Goal: Task Accomplishment & Management: Use online tool/utility

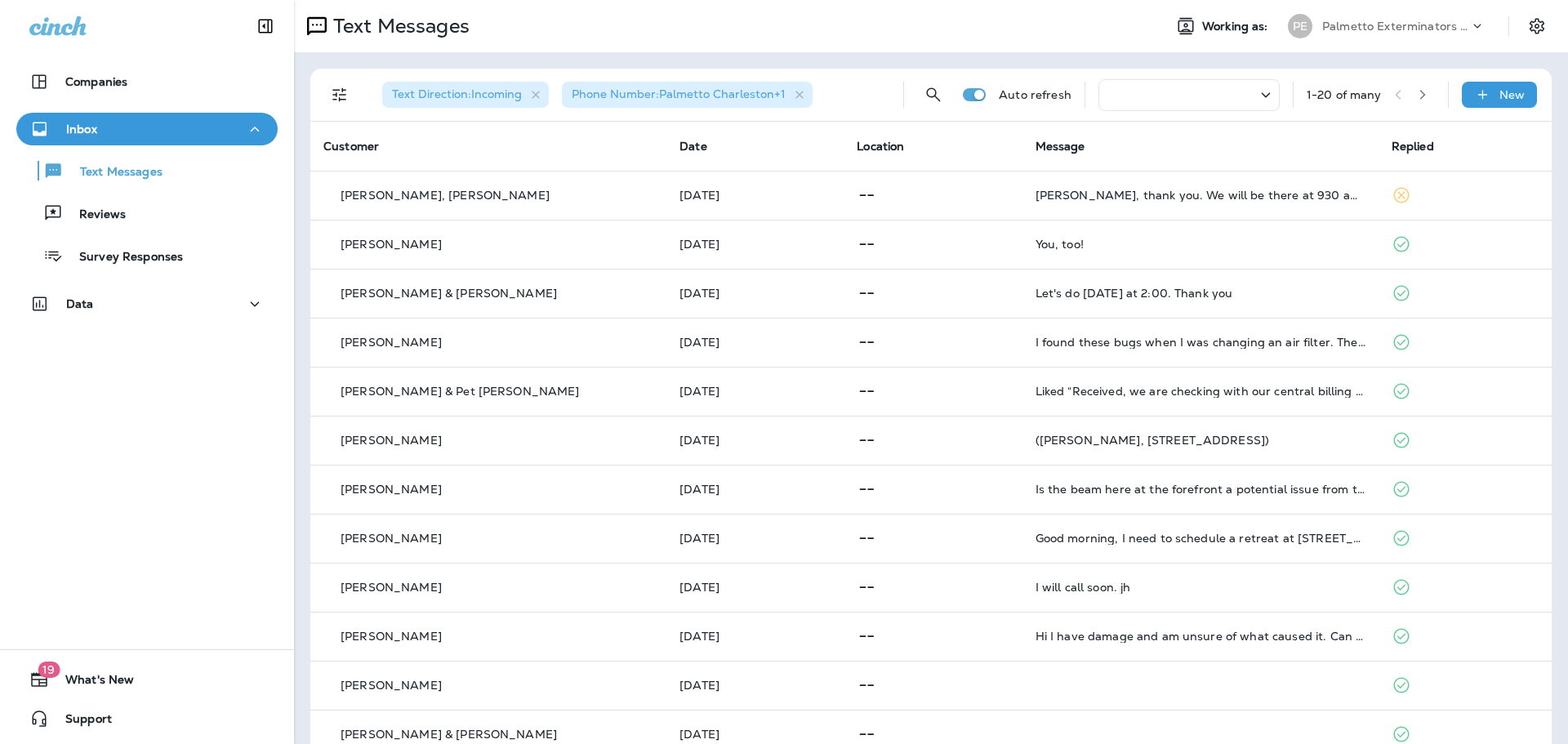
click at [83, 24] on icon at bounding box center [58, 25] width 57 height 19
click at [1529, 26] on icon "Settings" at bounding box center [1536, 25] width 14 height 15
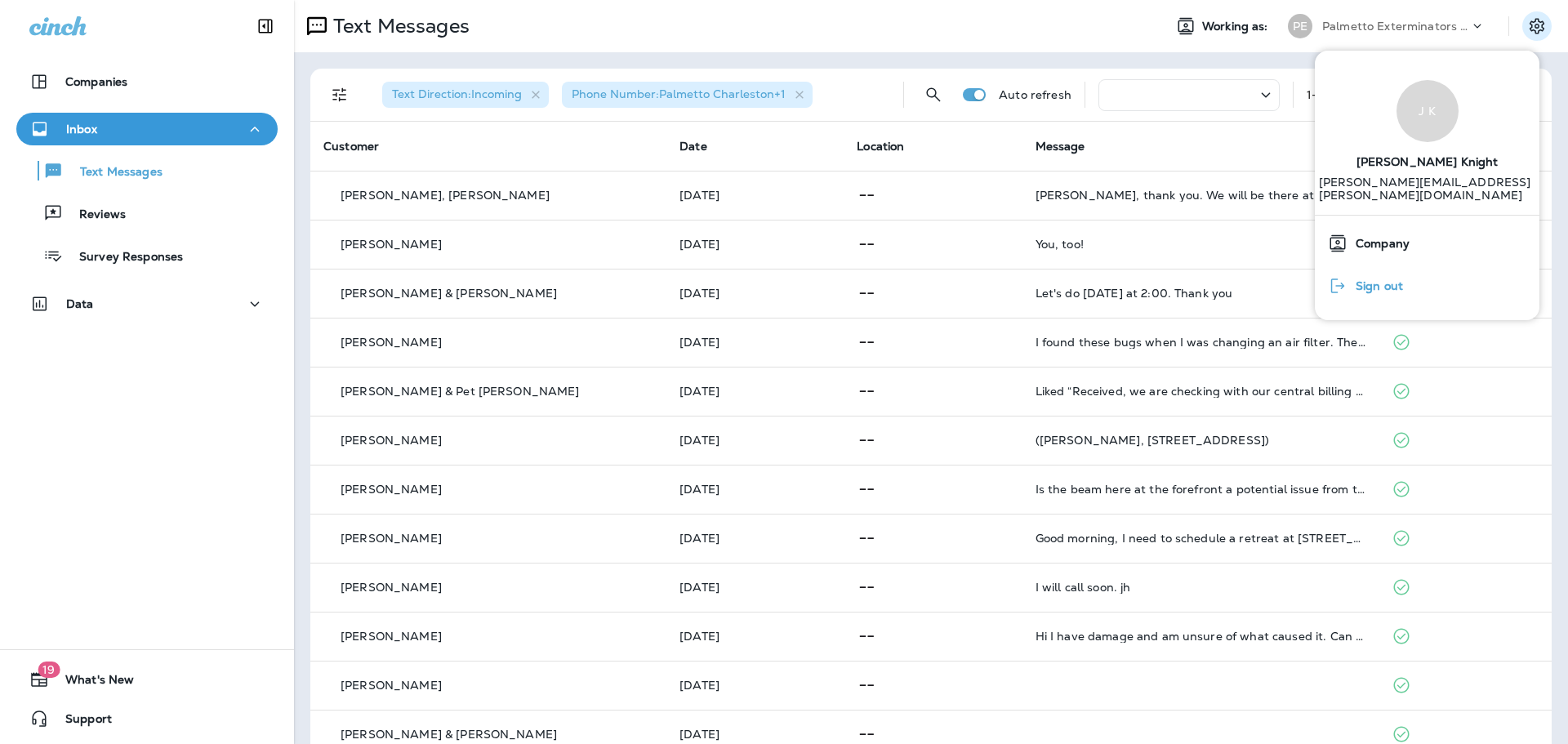
click at [1399, 275] on div "Sign out" at bounding box center [1365, 285] width 88 height 33
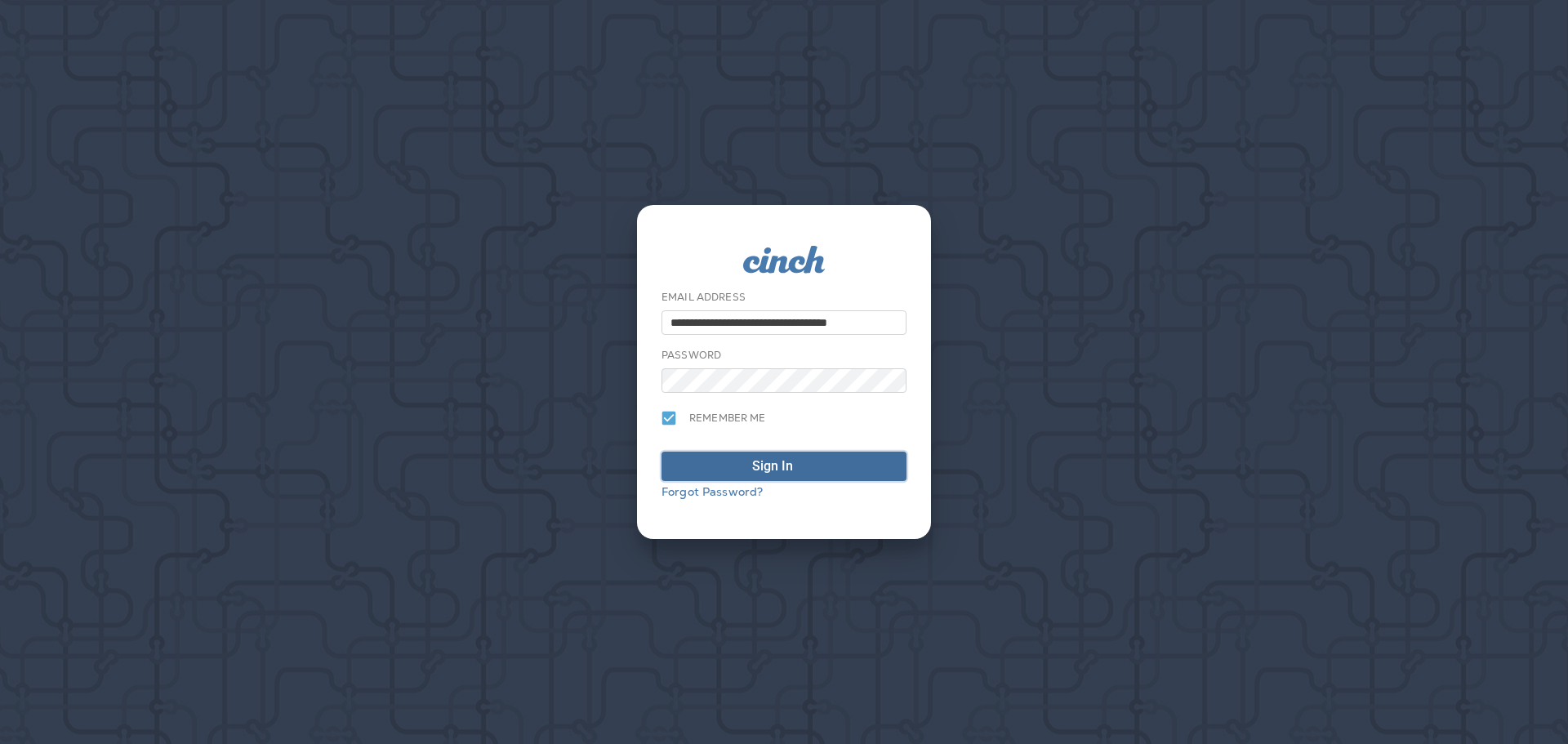
click at [796, 457] on div "Sign In" at bounding box center [784, 466] width 63 height 19
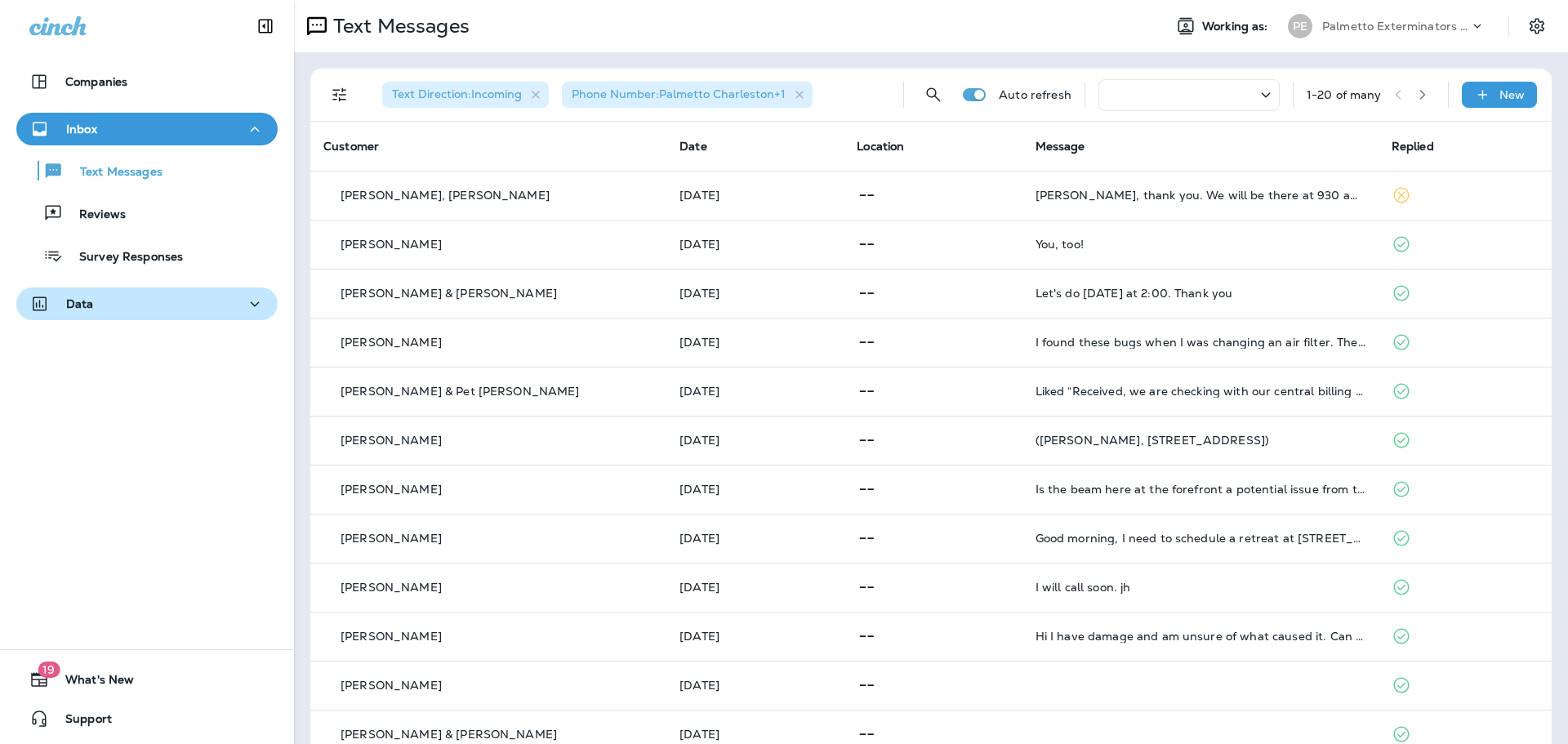
click at [189, 296] on div "Data" at bounding box center [147, 304] width 236 height 20
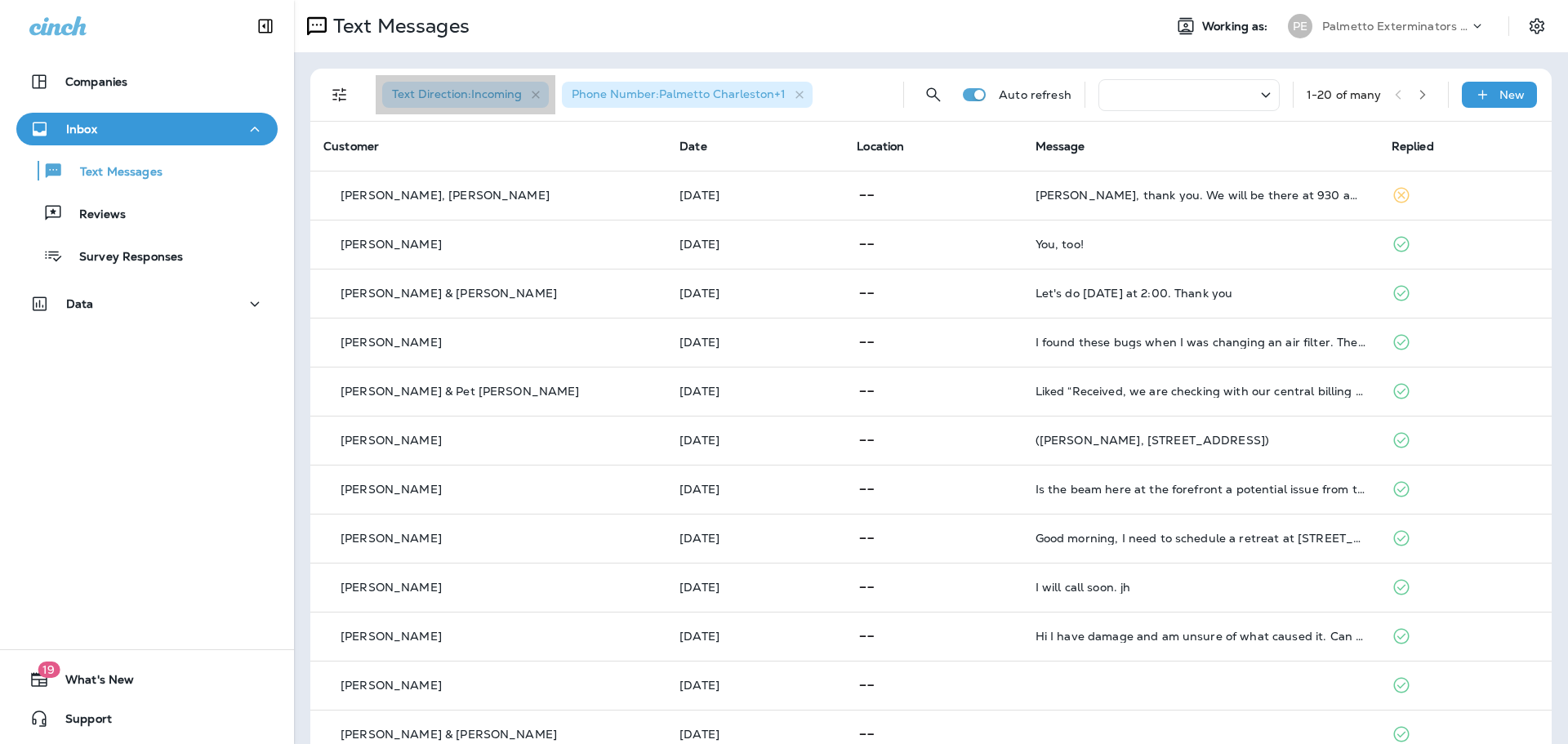
click at [458, 98] on span "Text Direction : Incoming" at bounding box center [457, 94] width 130 height 14
click at [342, 97] on icon "Filters" at bounding box center [339, 95] width 19 height 19
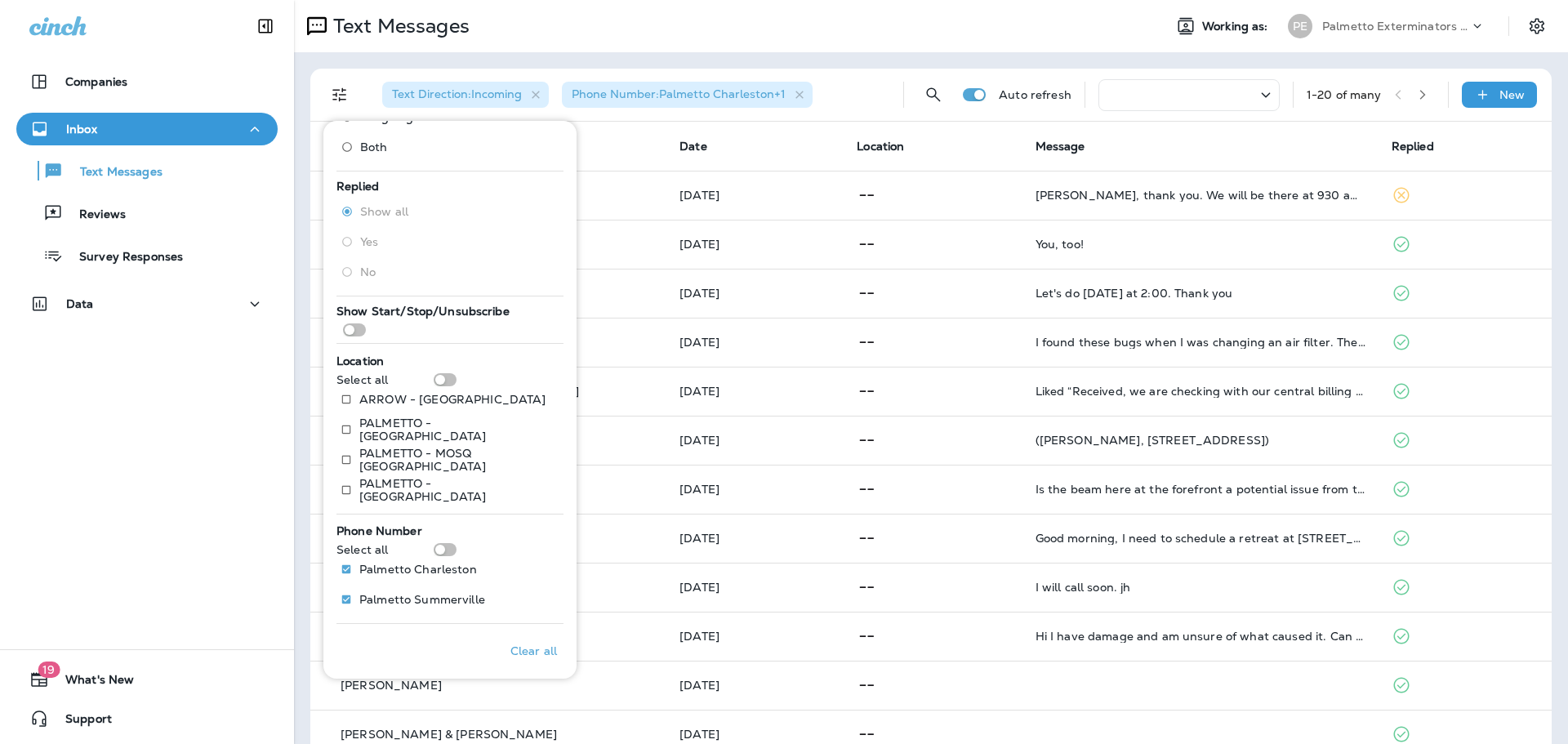
scroll to position [100, 0]
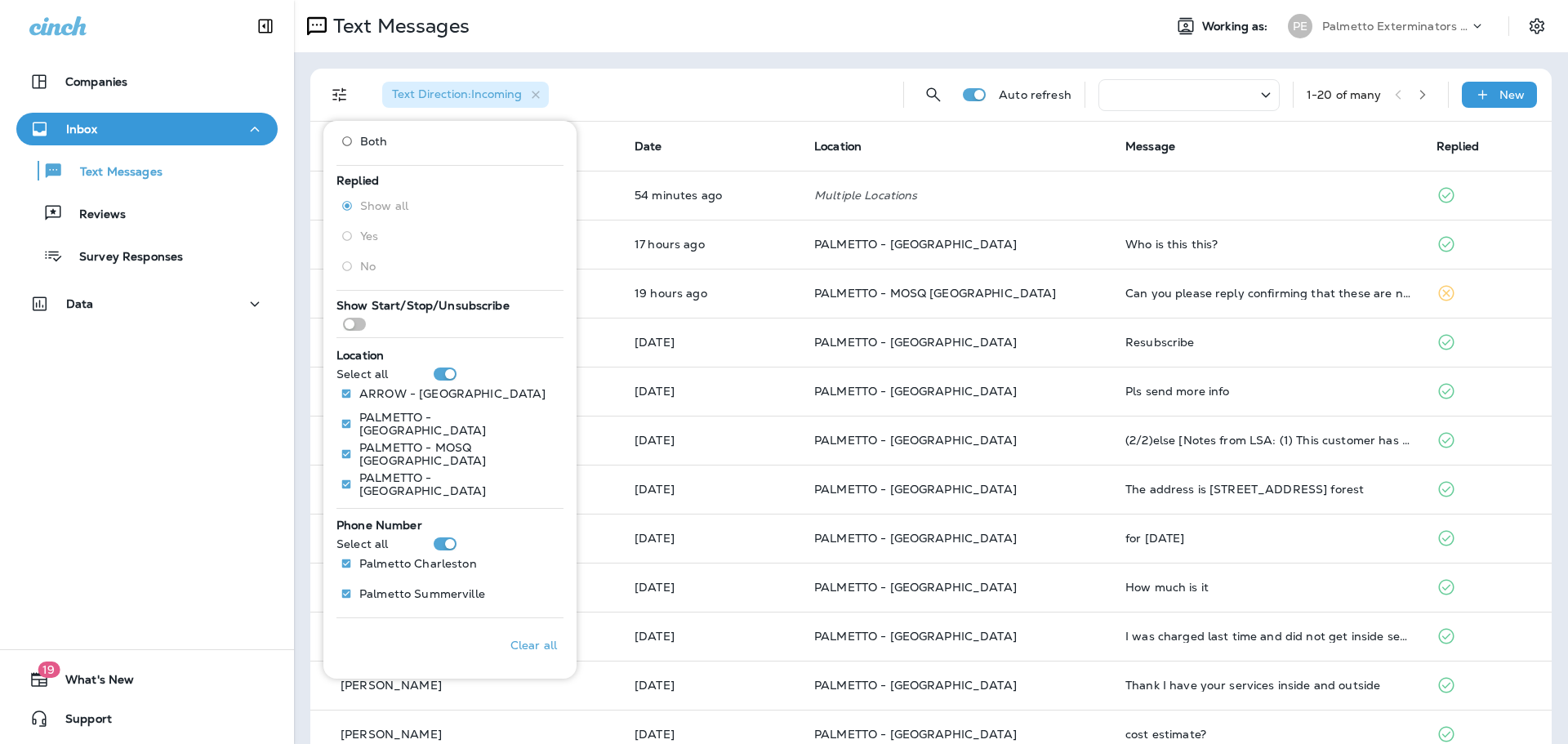
click at [246, 412] on div "Companies Inbox Text Messages Reviews Survey Responses Data 19 What's New Suppo…" at bounding box center [147, 372] width 294 height 744
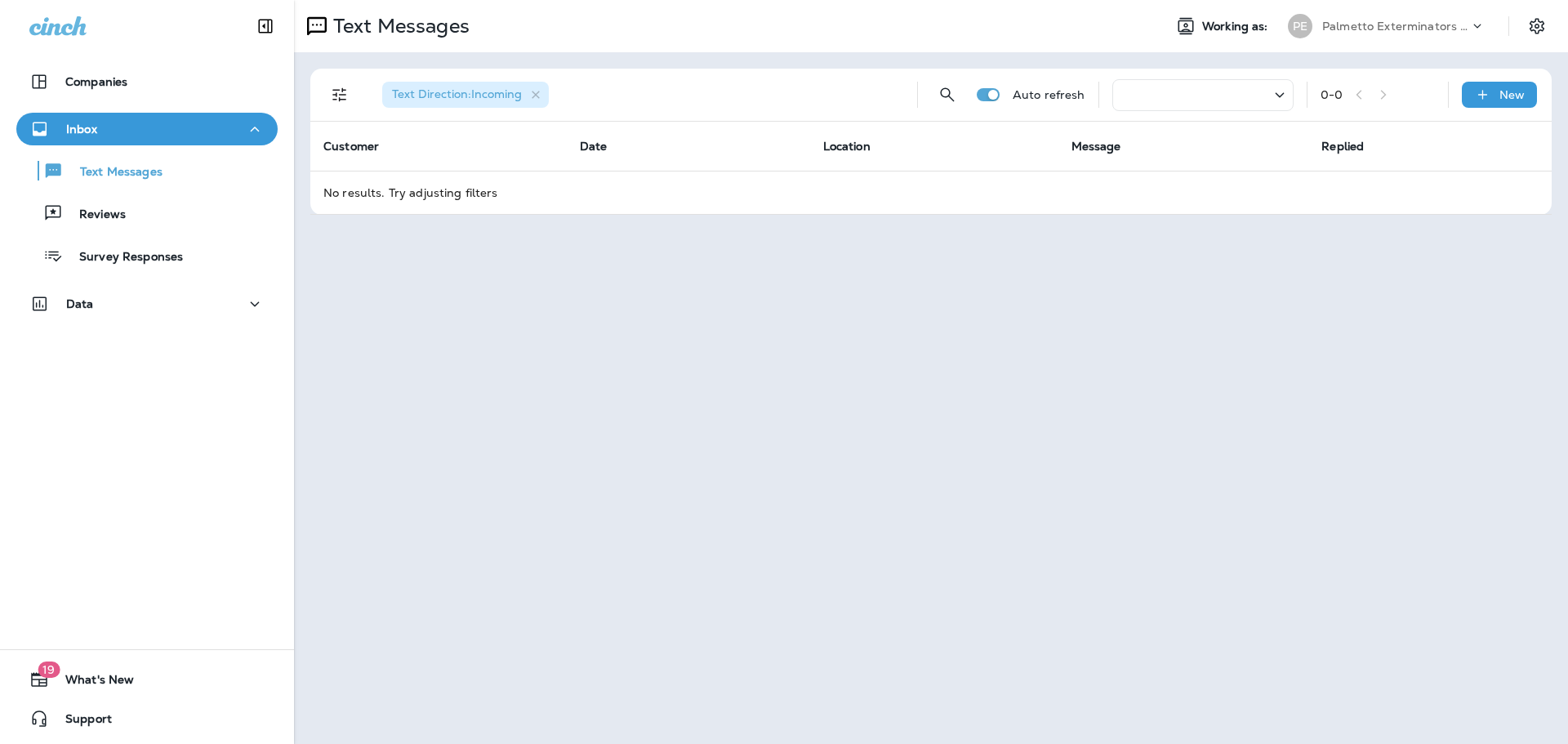
click at [557, 215] on div "Text Direction : Incoming Auto refresh 0 - 0 New Customer Date Location Message…" at bounding box center [930, 142] width 1274 height 179
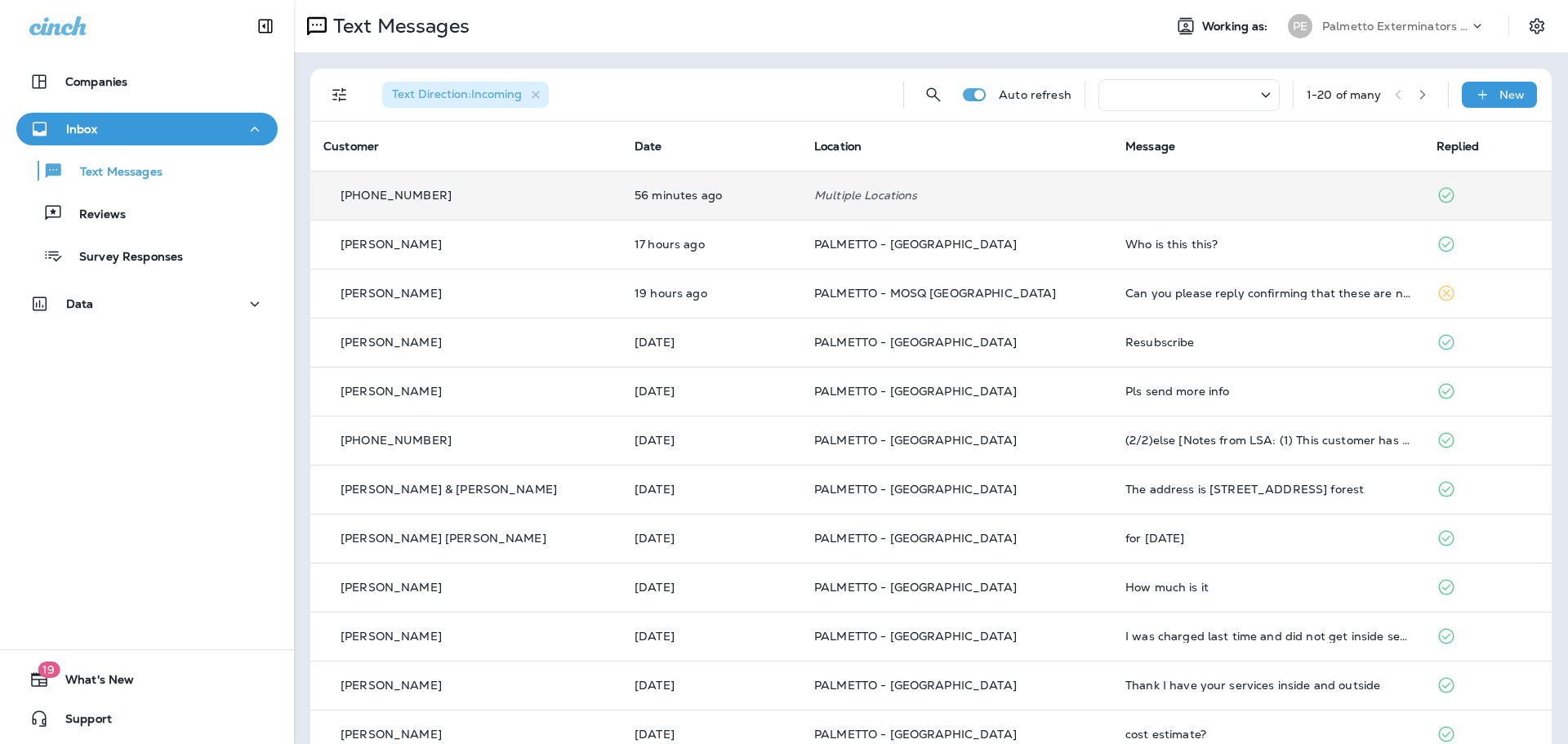
click at [564, 204] on td "[PHONE_NUMBER]" at bounding box center [465, 195] width 311 height 49
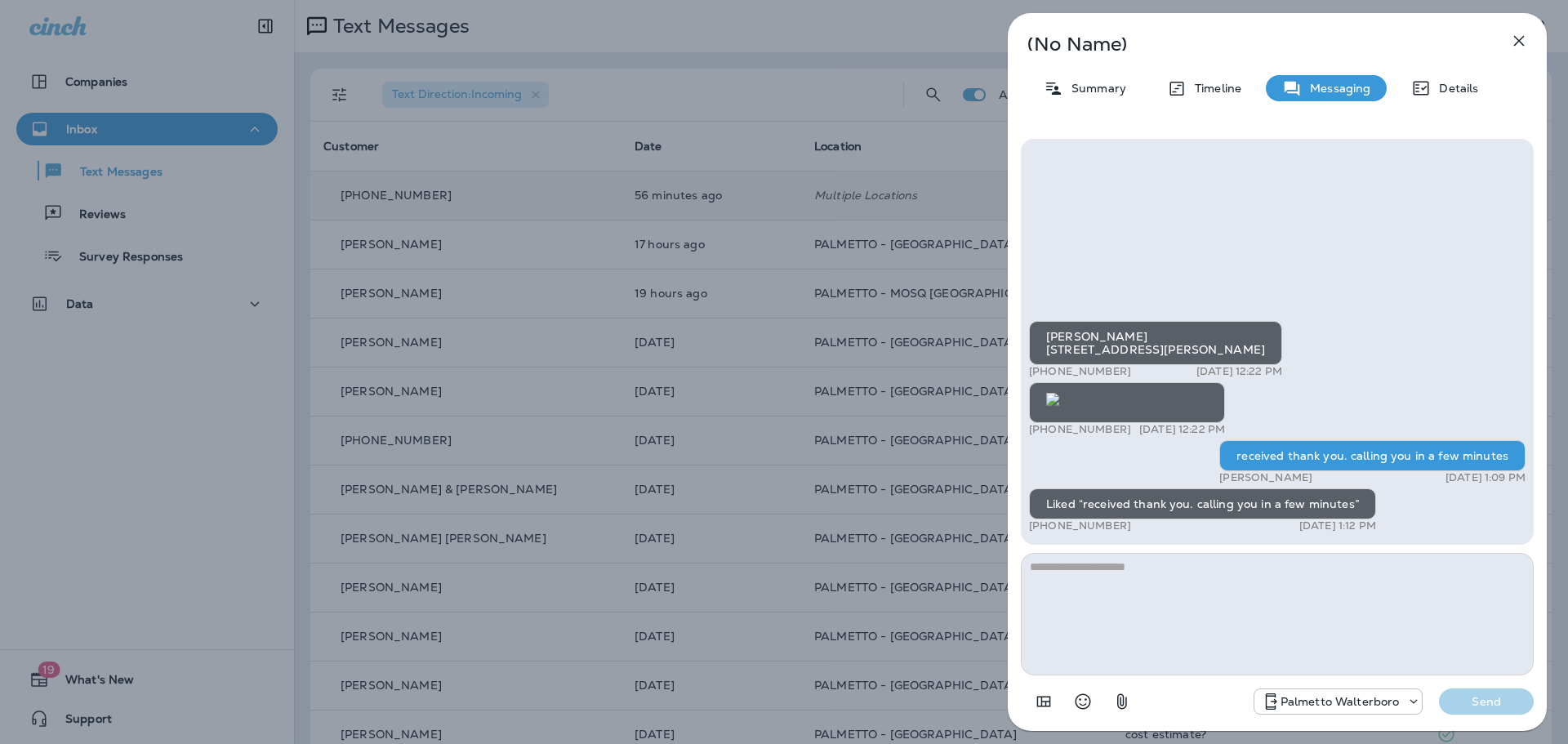
click at [564, 204] on div "(No Name) Summary Timeline Messaging Details [PERSON_NAME] [STREET_ADDRESS][PER…" at bounding box center [784, 372] width 1568 height 744
